Goal: Transaction & Acquisition: Purchase product/service

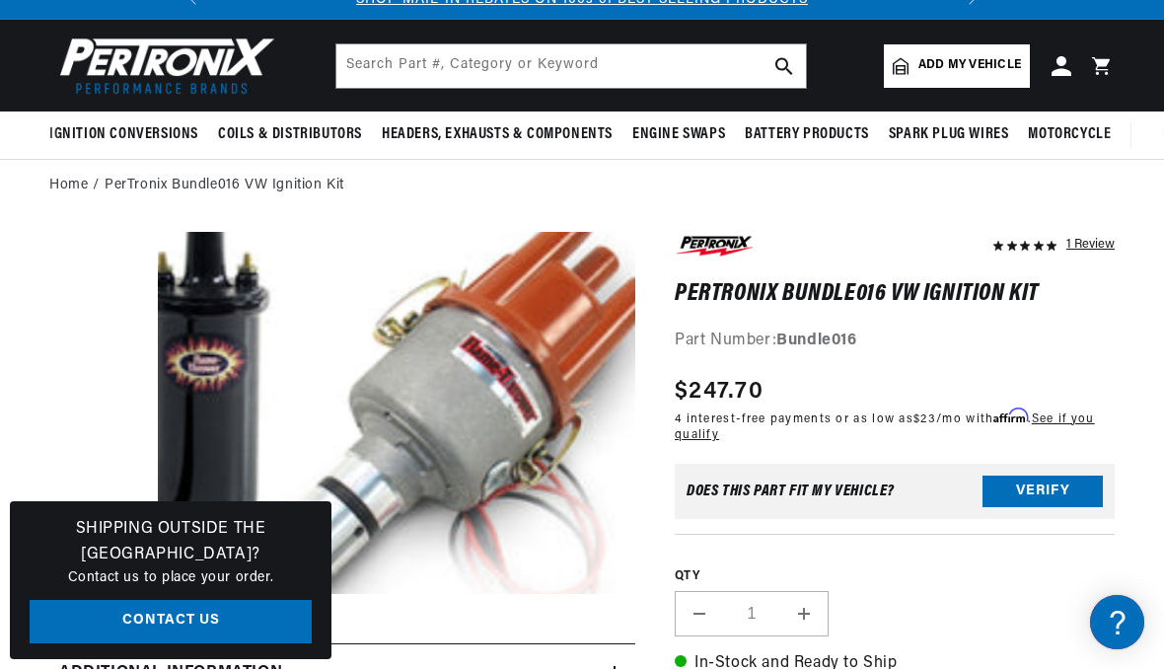
scroll to position [65, 0]
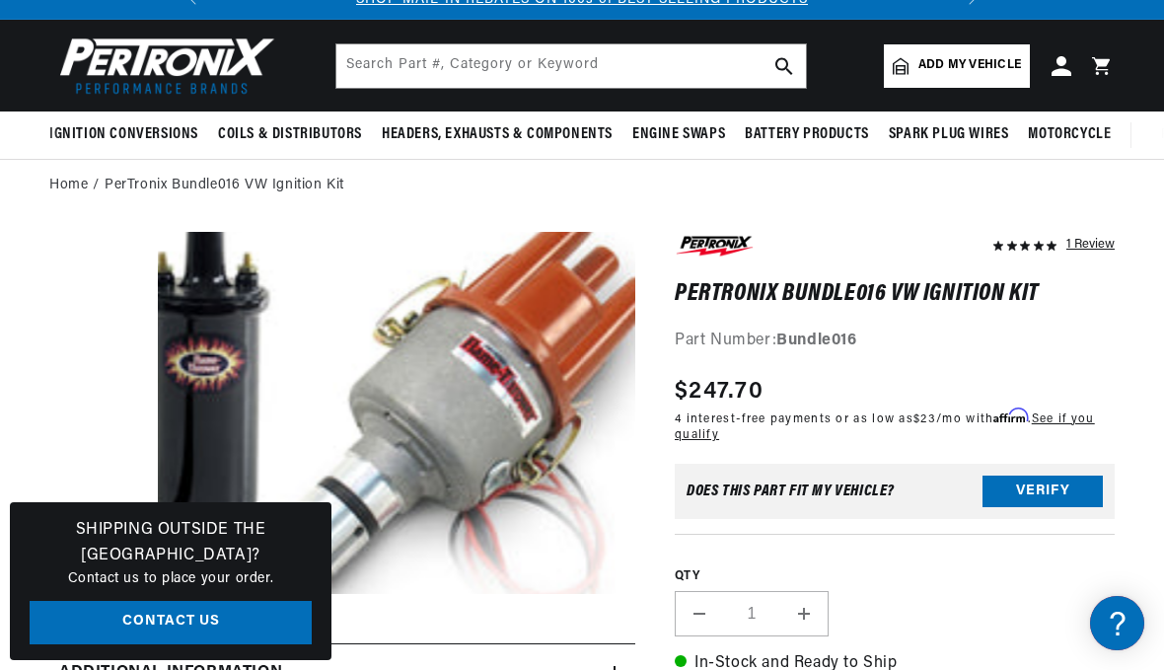
click at [1040, 493] on button "Verify" at bounding box center [1042, 491] width 120 height 32
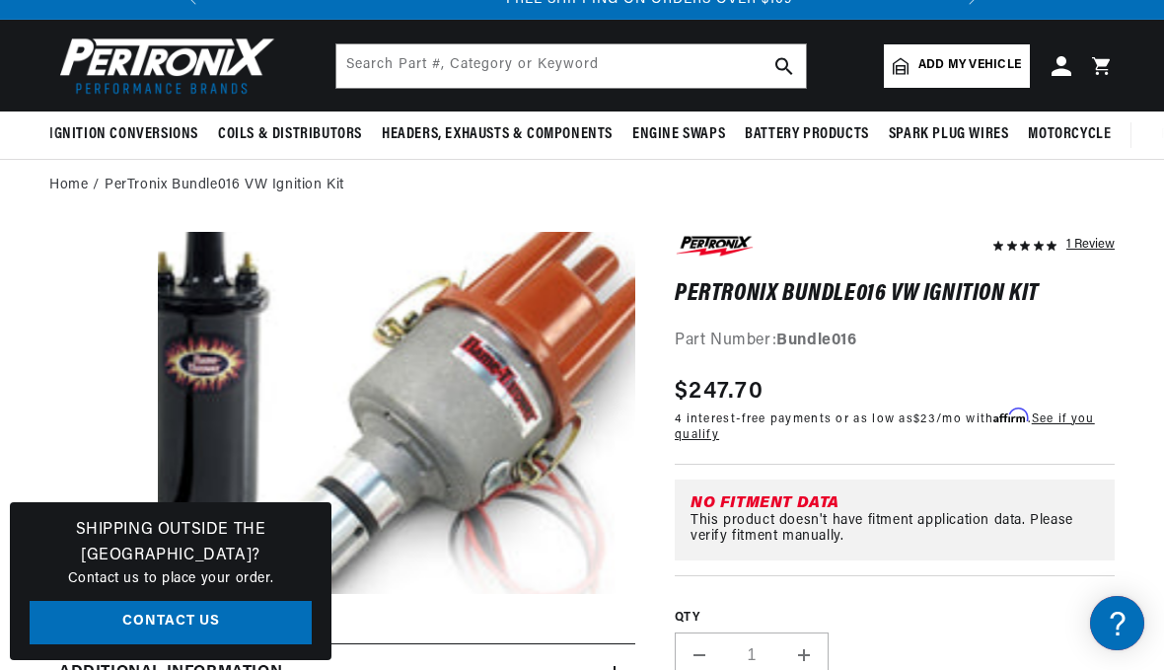
scroll to position [0, 737]
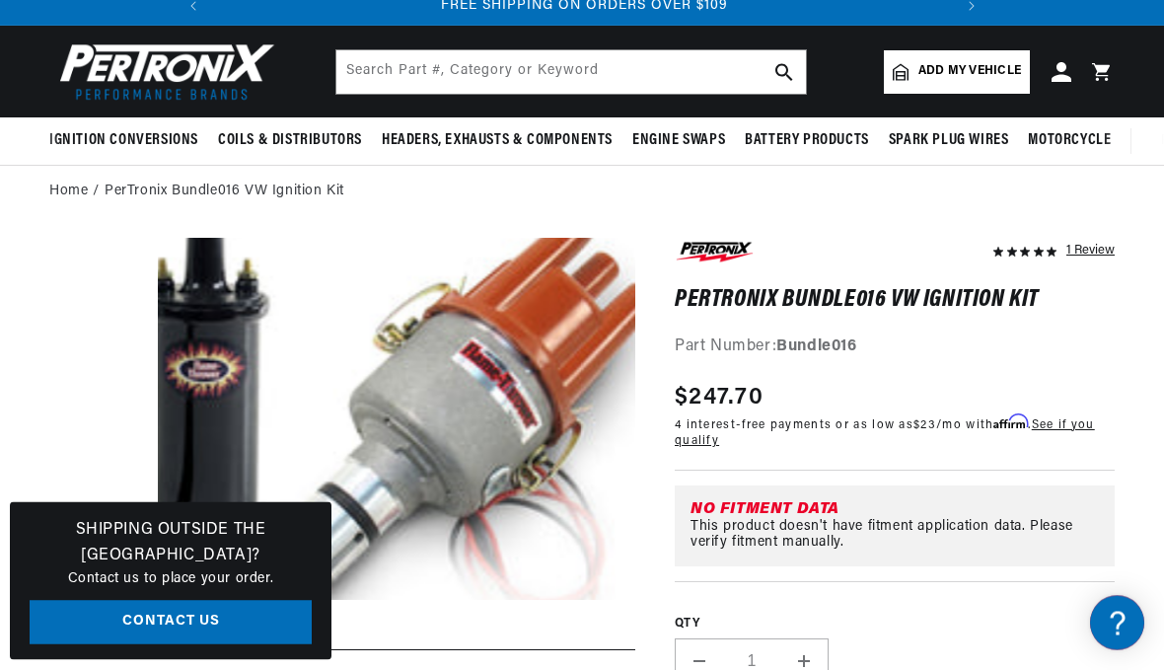
click at [964, 78] on span "Add my vehicle" at bounding box center [969, 72] width 103 height 19
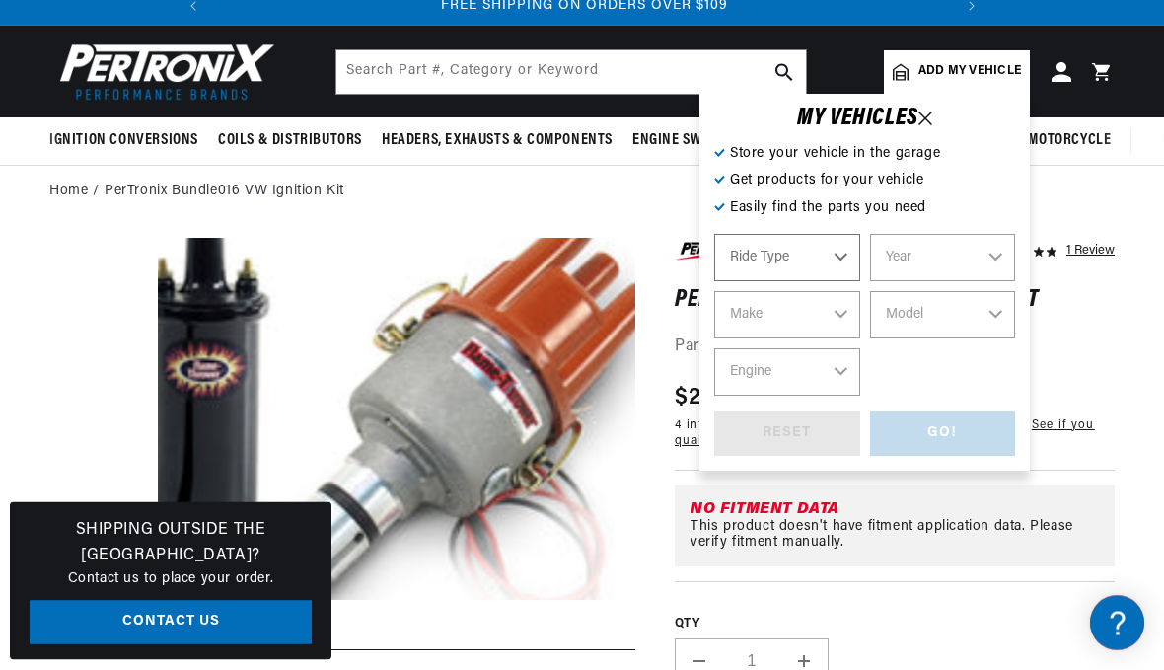
scroll to position [59, 0]
select select "Automotive"
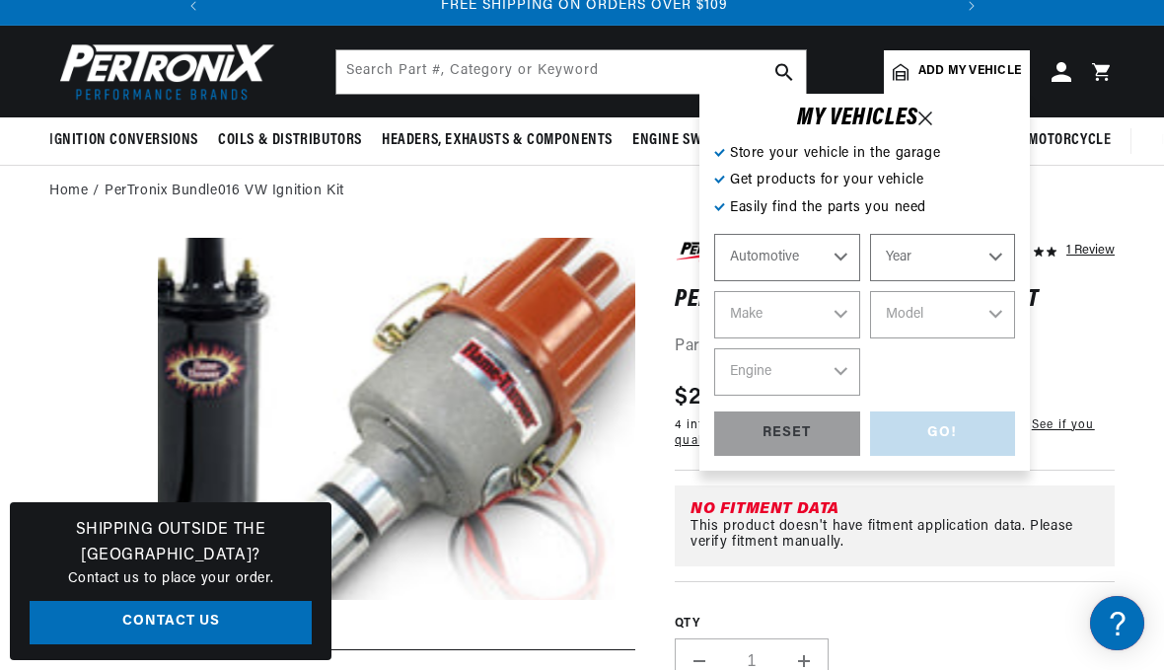
scroll to position [0, 0]
click at [986, 257] on select "Year [DATE] 2021 2020 2019 2018 2017 2016 2015 2014 2013 2012 2011 2010 2009 20…" at bounding box center [943, 257] width 146 height 47
select select "1949"
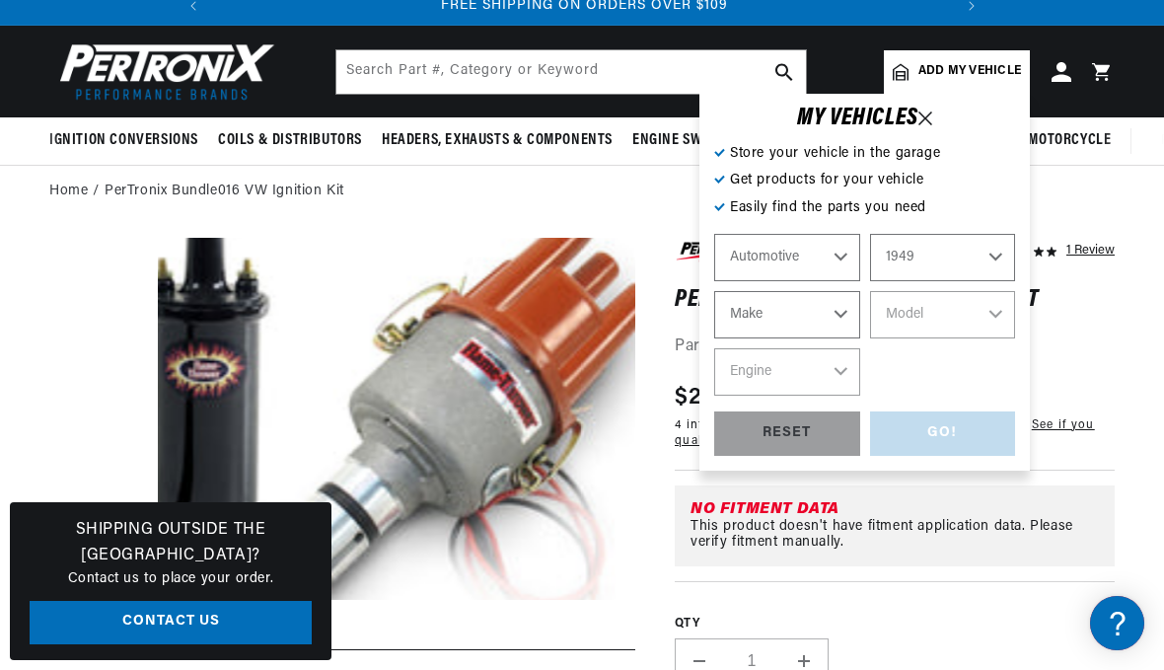
click at [838, 322] on select "Make [GEOGRAPHIC_DATA] Chevrolet Chrysler Citroen [GEOGRAPHIC_DATA] Ford [GEOGR…" at bounding box center [787, 314] width 146 height 47
select select "Studebaker"
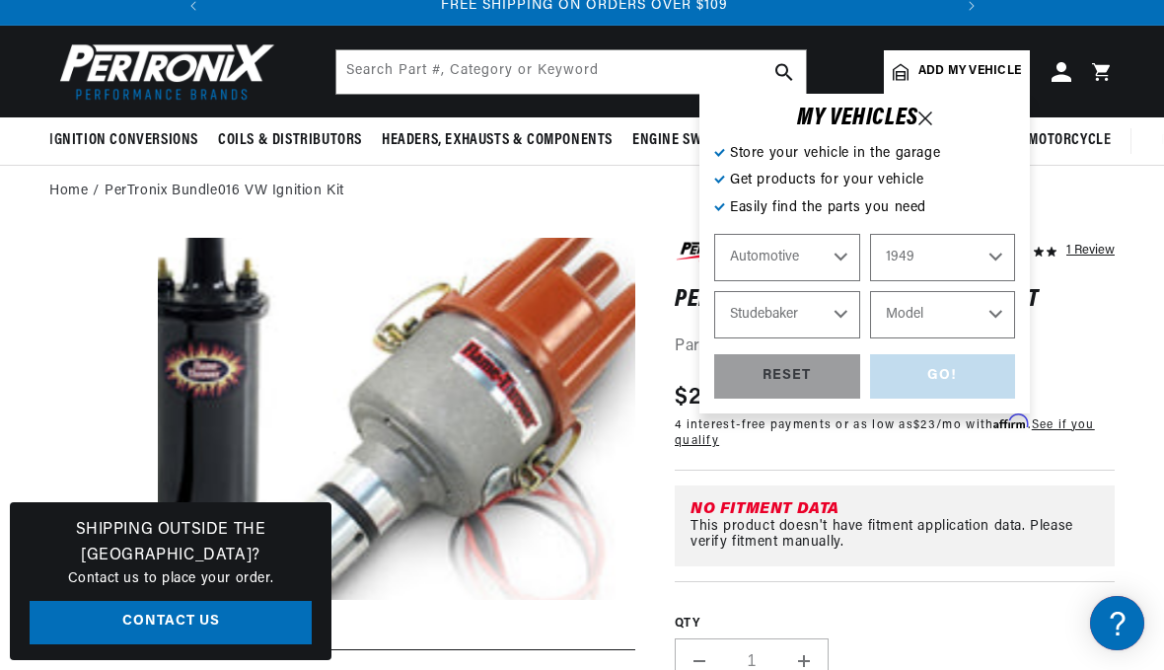
click at [983, 319] on select "Model Champion Commander" at bounding box center [943, 314] width 146 height 47
click at [980, 320] on select "Model Champion Commander" at bounding box center [943, 314] width 146 height 47
click at [842, 255] on select "Automotive Agricultural Industrial Marine Motorcycle" at bounding box center [787, 257] width 146 height 47
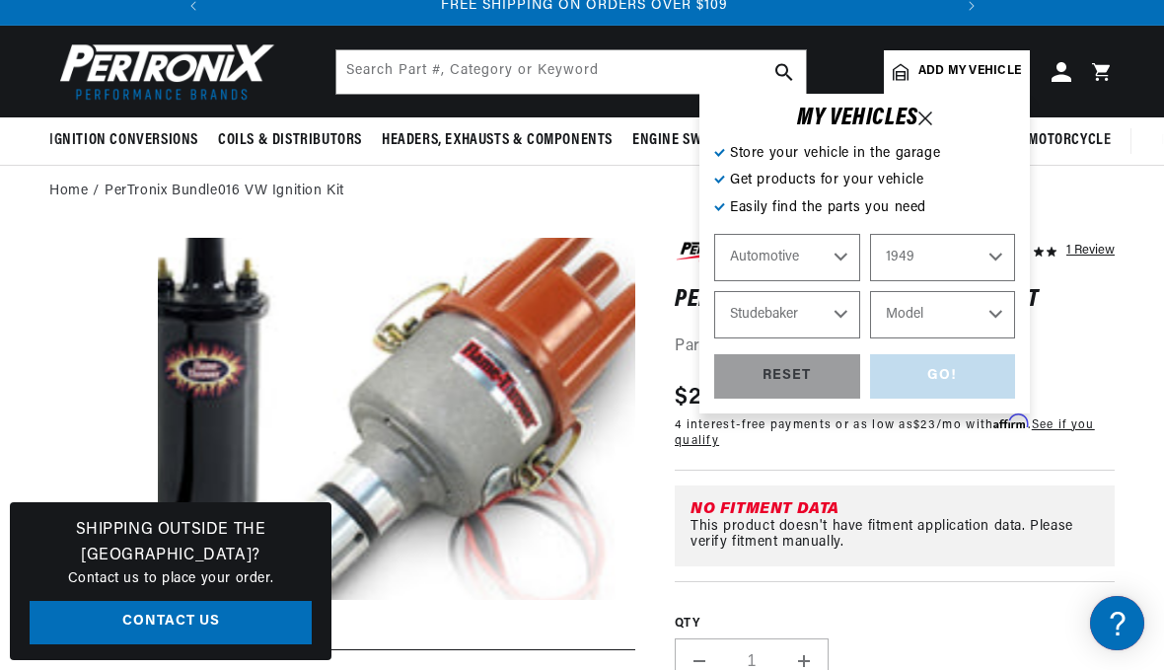
click at [989, 320] on select "Model Champion Commander" at bounding box center [943, 314] width 146 height 47
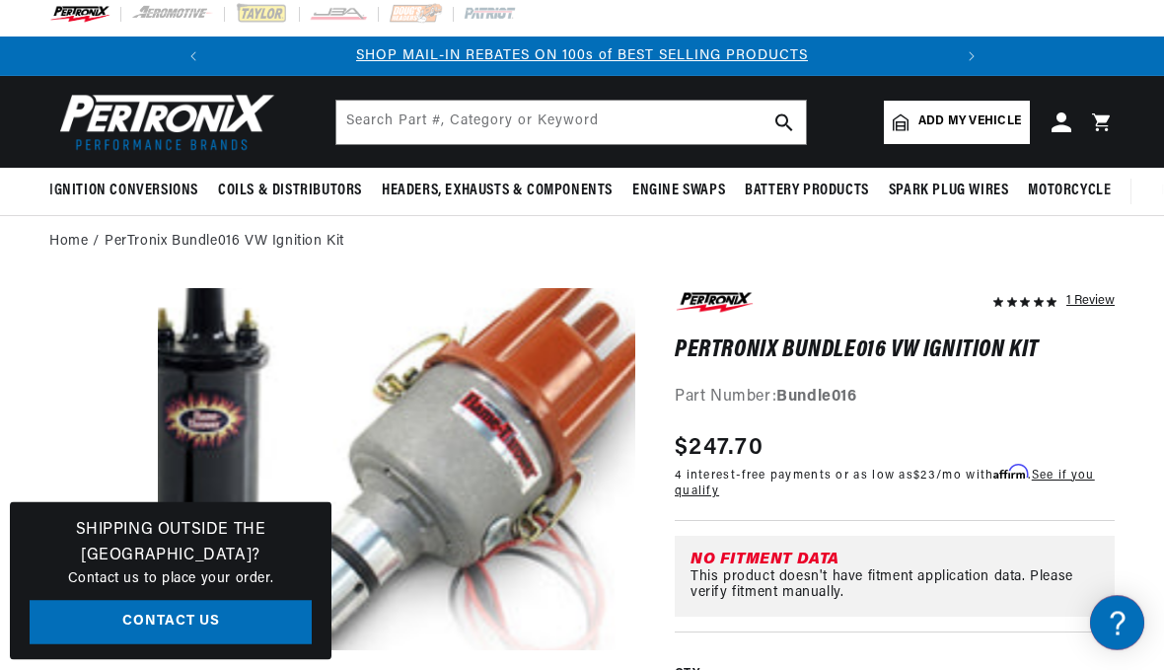
scroll to position [0, 0]
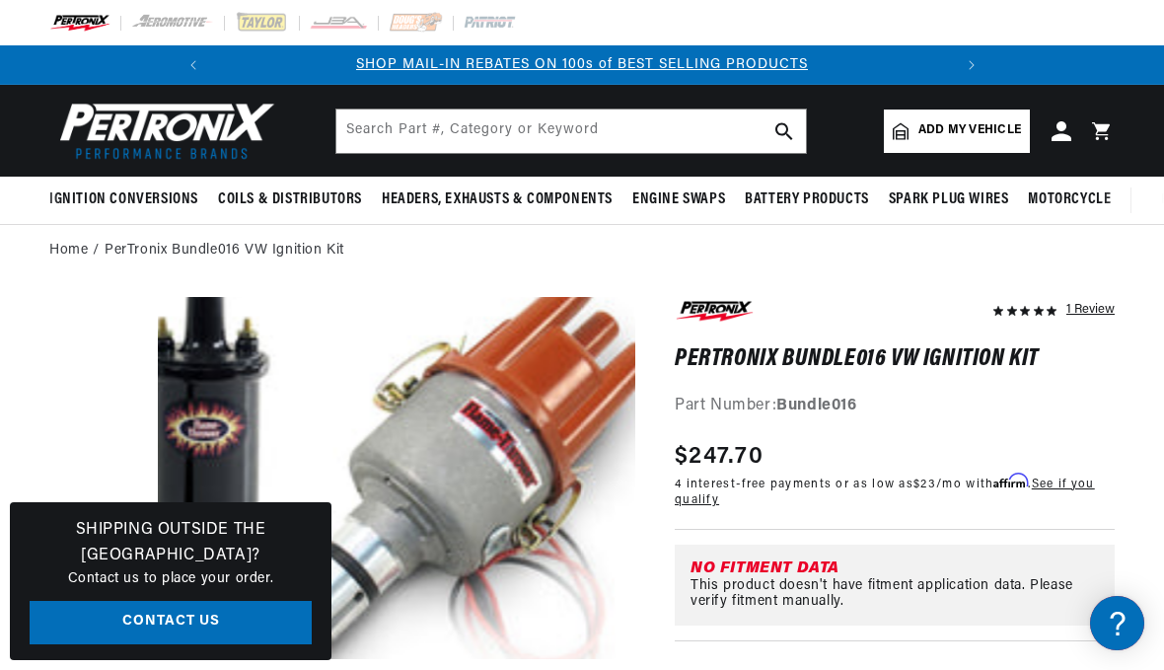
click at [186, 143] on img at bounding box center [162, 131] width 227 height 68
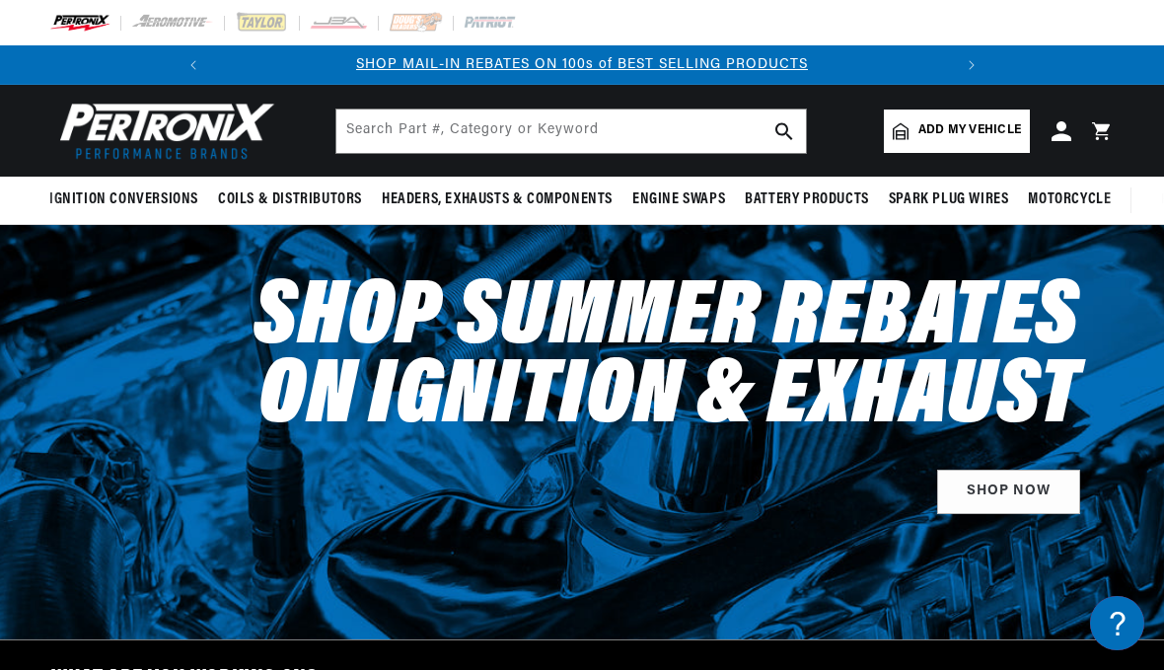
click at [952, 137] on span "Add my vehicle" at bounding box center [969, 130] width 103 height 19
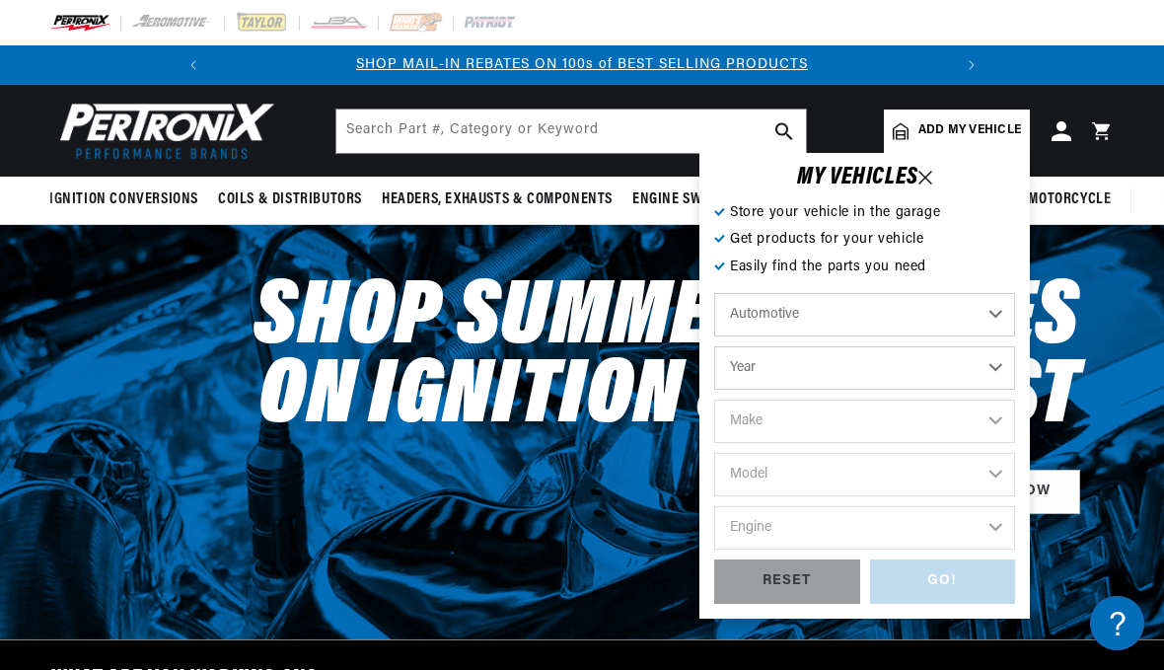
click at [992, 376] on select "Year [DATE] 2021 2020 2019 2018 2017 2016 2015 2014 2013 2012 2011 2010 2009 20…" at bounding box center [864, 367] width 301 height 43
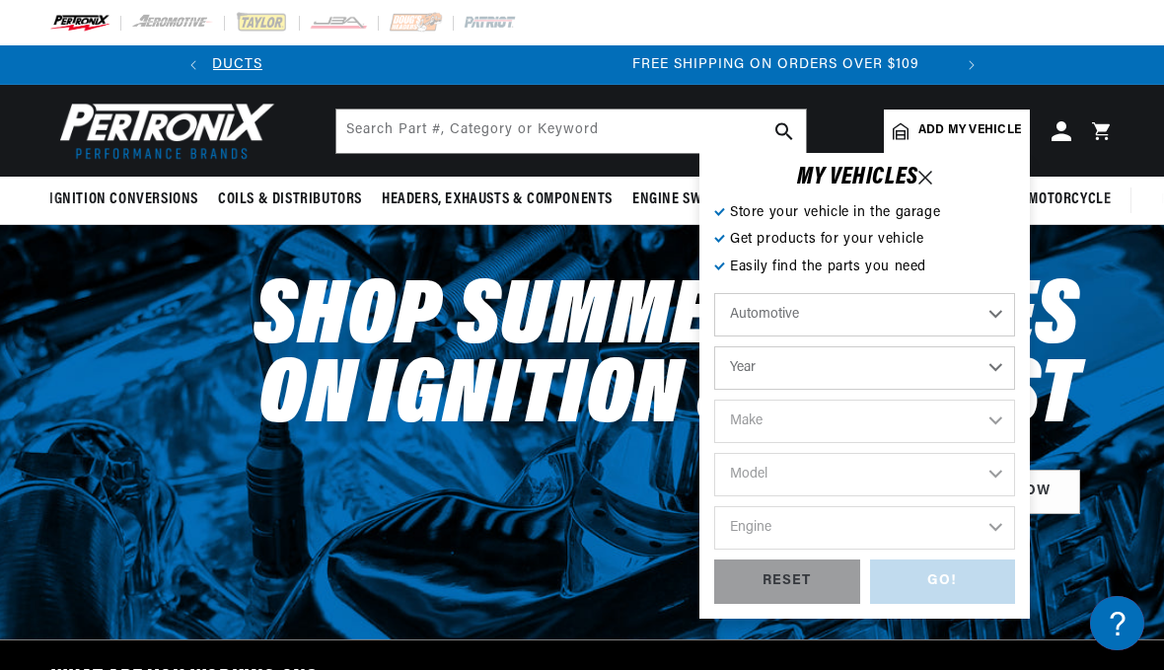
scroll to position [0, 737]
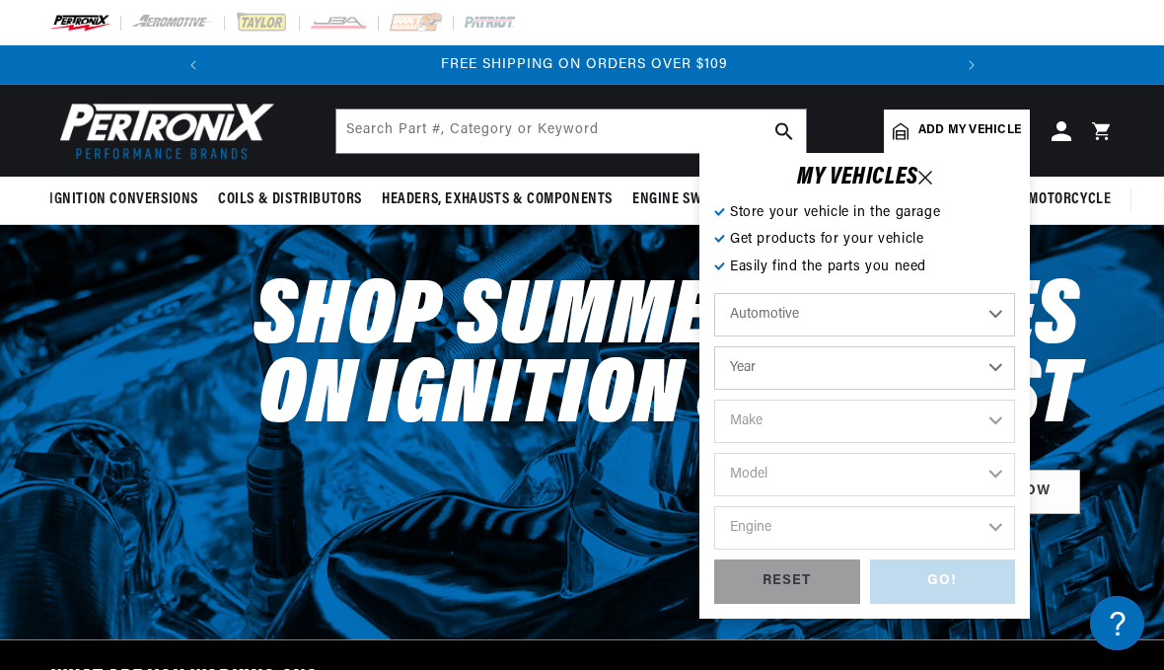
select select "1949"
click at [986, 419] on select "Make [GEOGRAPHIC_DATA] Chevrolet Chrysler Citroen [GEOGRAPHIC_DATA] Ford [GEOGR…" at bounding box center [864, 420] width 301 height 43
select select "Studebaker"
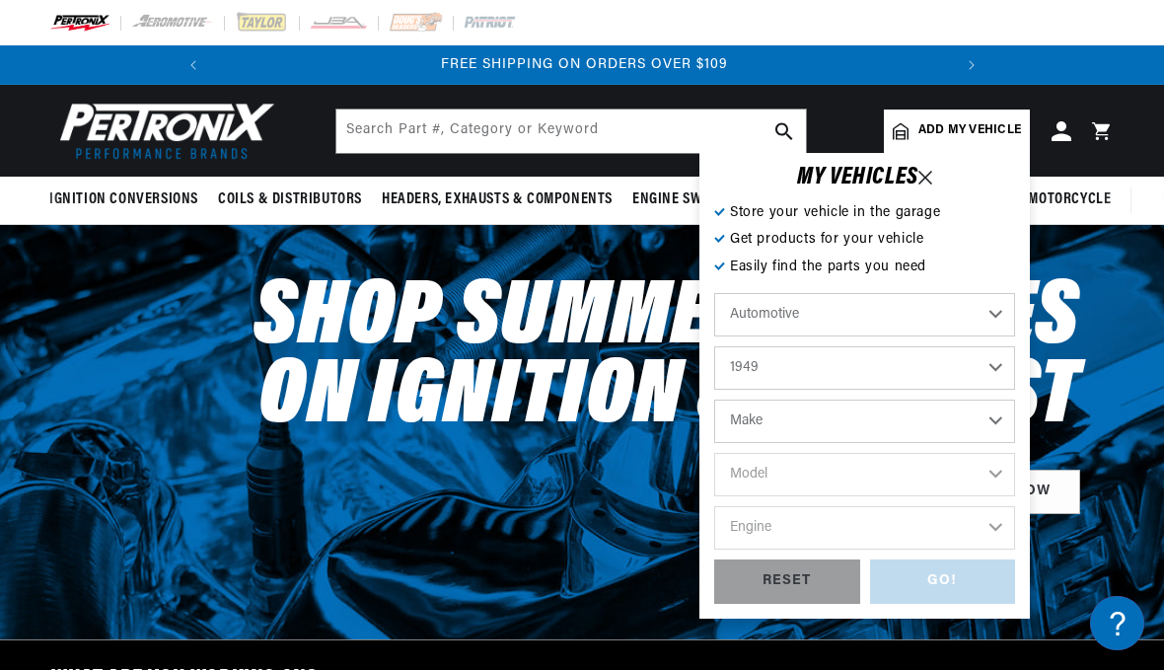
select select "Studebaker"
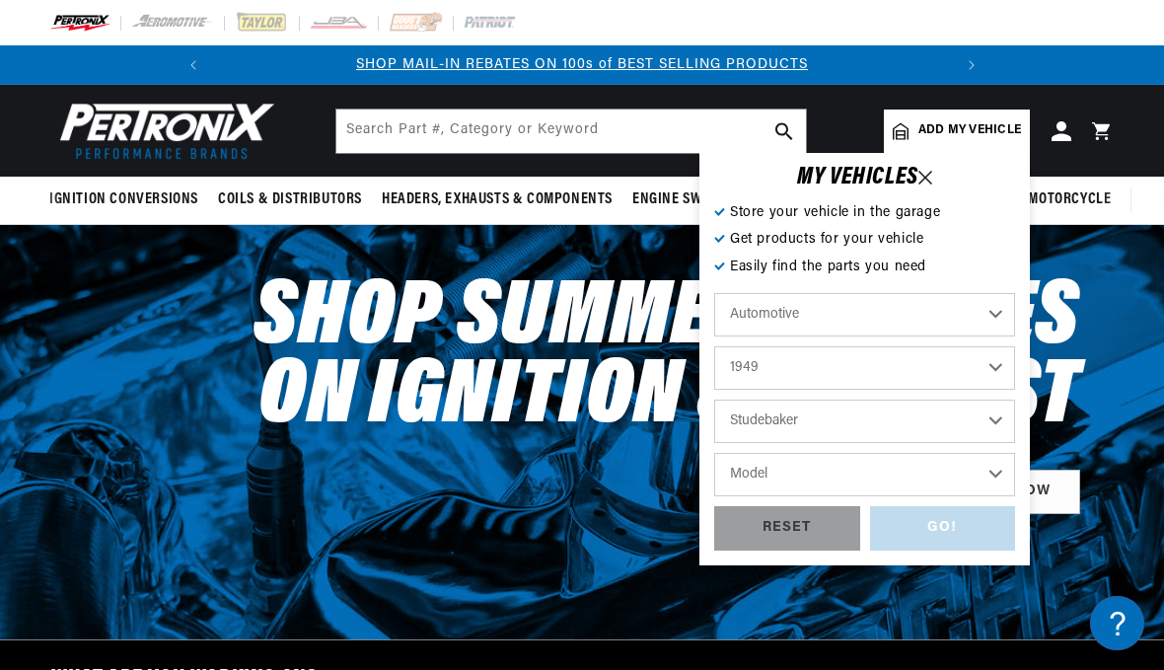
click at [980, 474] on select "Model Champion Commander" at bounding box center [864, 474] width 301 height 43
click at [989, 475] on select "Model Champion Commander" at bounding box center [864, 474] width 301 height 43
select select "Champion"
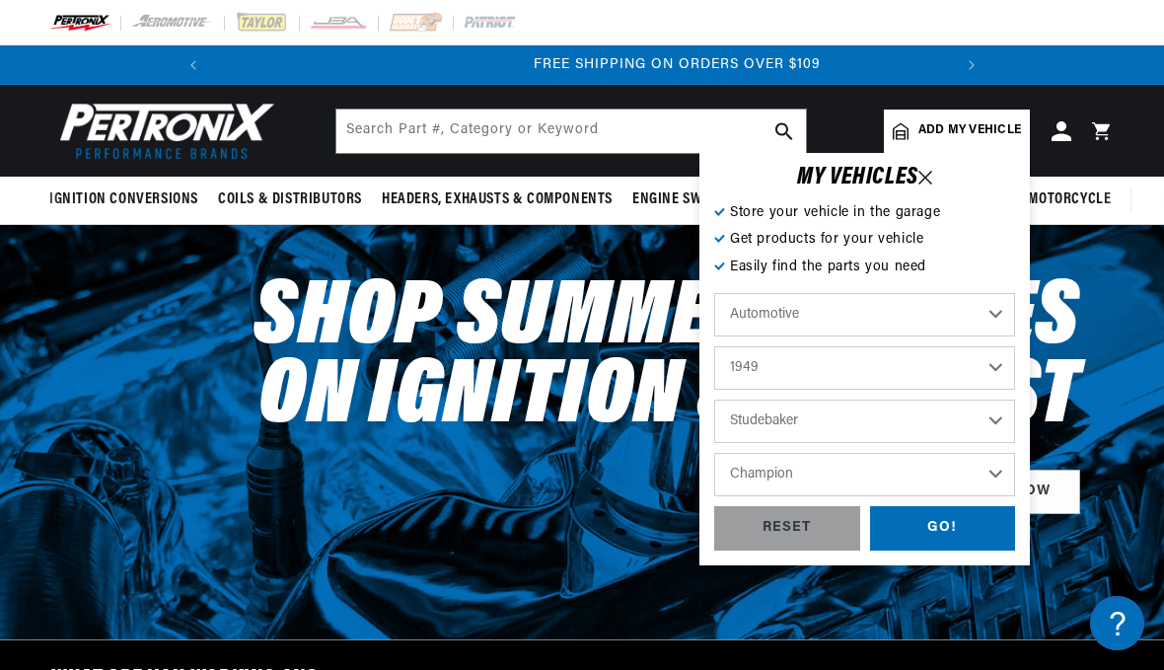
scroll to position [0, 737]
click at [948, 531] on div "GO!" at bounding box center [943, 528] width 146 height 44
select select "1949"
select select "Studebaker"
select select "Champion"
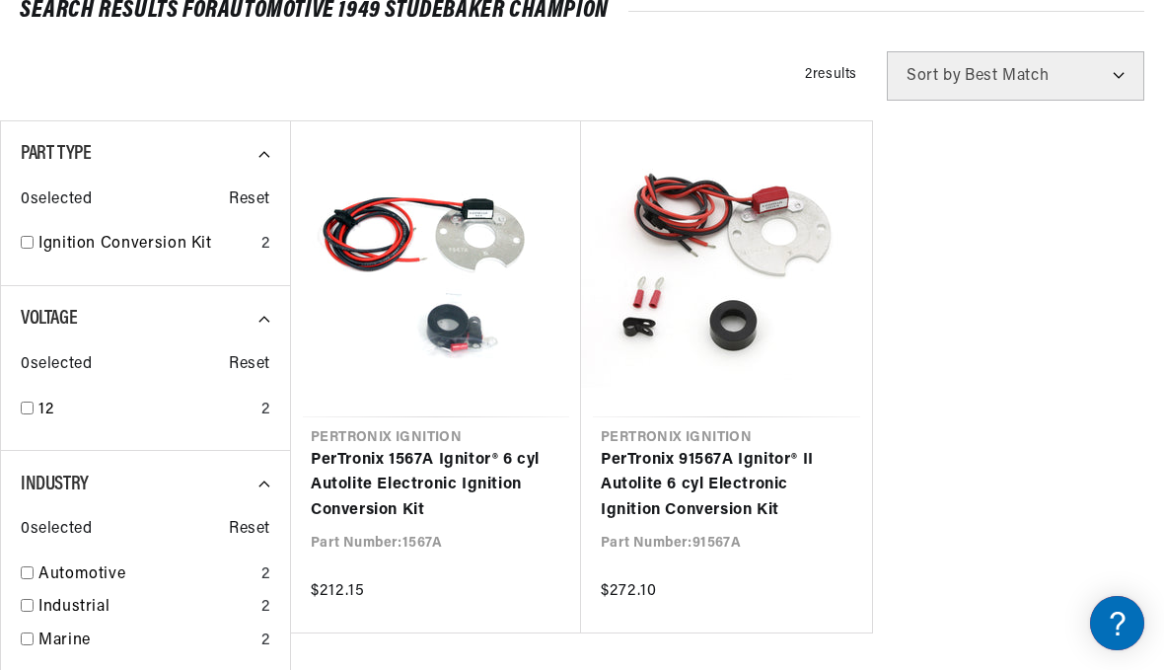
scroll to position [0, 737]
click at [714, 494] on link "PerTronix 91567A Ignitor® II Autolite 6 cyl Electronic Ignition Conversion Kit" at bounding box center [727, 486] width 252 height 76
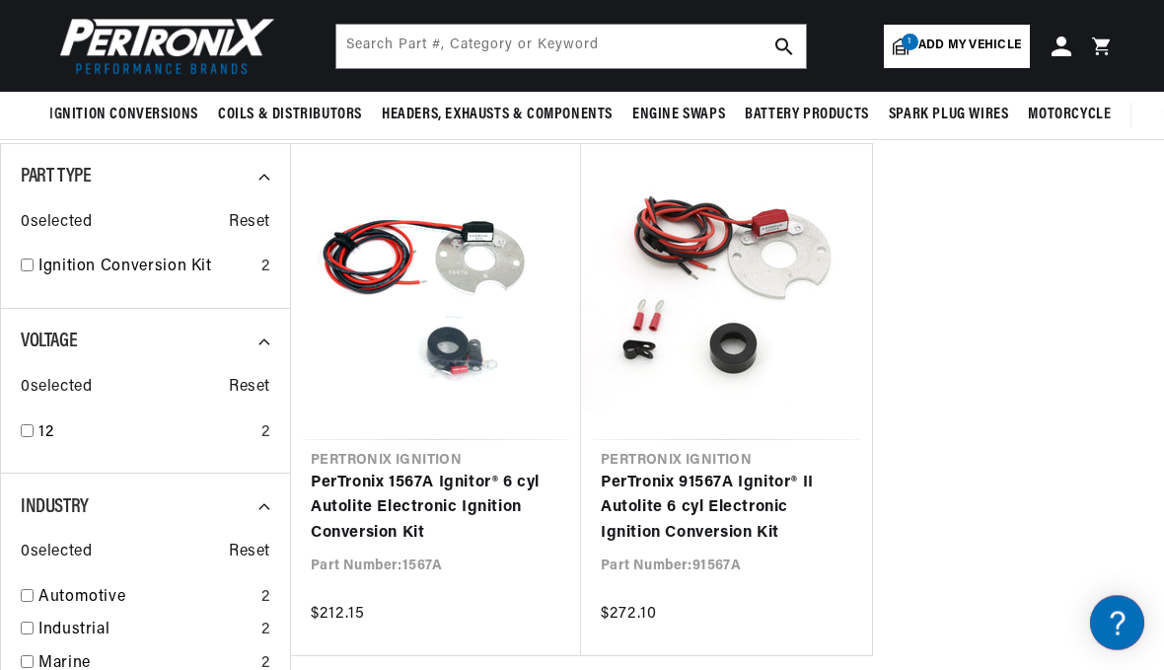
scroll to position [225, 0]
